Goal: Browse casually

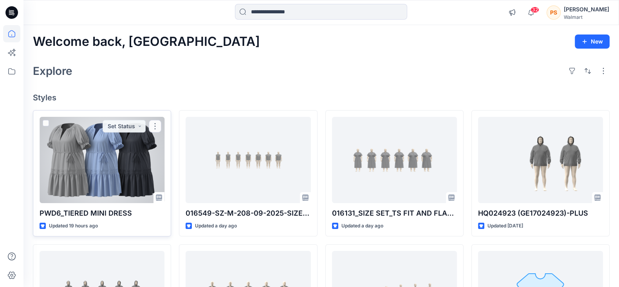
click at [131, 156] on div at bounding box center [102, 160] width 125 height 86
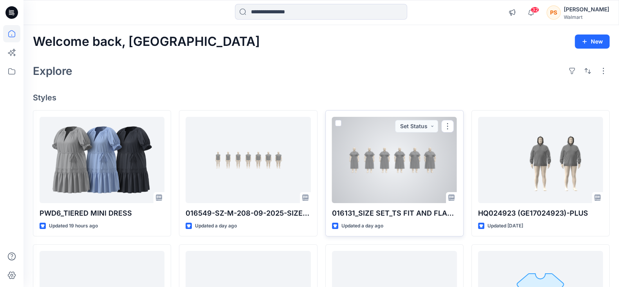
click at [408, 168] on div at bounding box center [394, 160] width 125 height 86
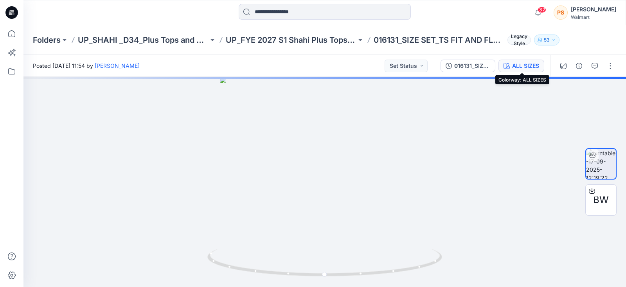
click at [520, 65] on div "ALL SIZES" at bounding box center [525, 65] width 27 height 9
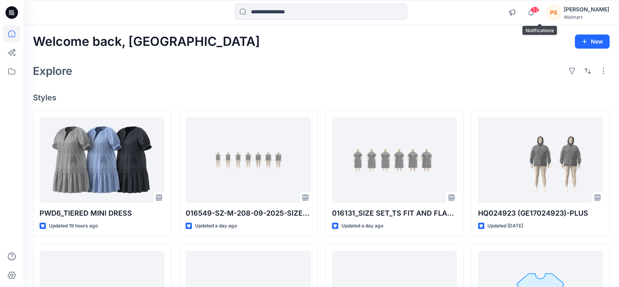
click at [539, 11] on span "32" at bounding box center [534, 10] width 9 height 6
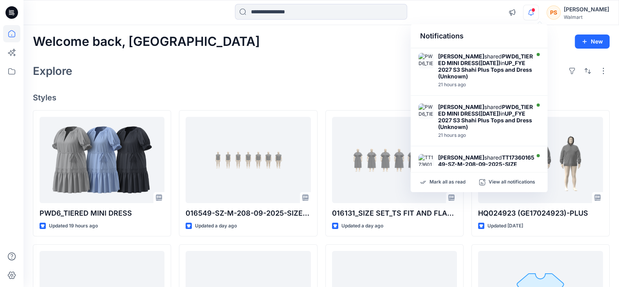
click at [357, 69] on div "Explore" at bounding box center [321, 70] width 577 height 19
